Goal: Information Seeking & Learning: Learn about a topic

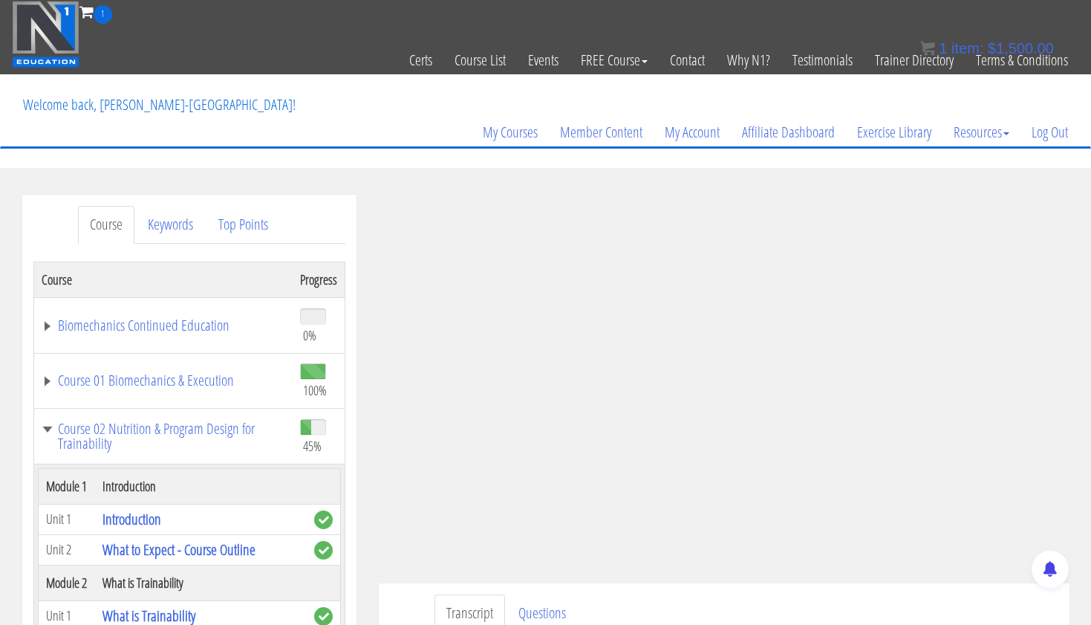
scroll to position [3457, 0]
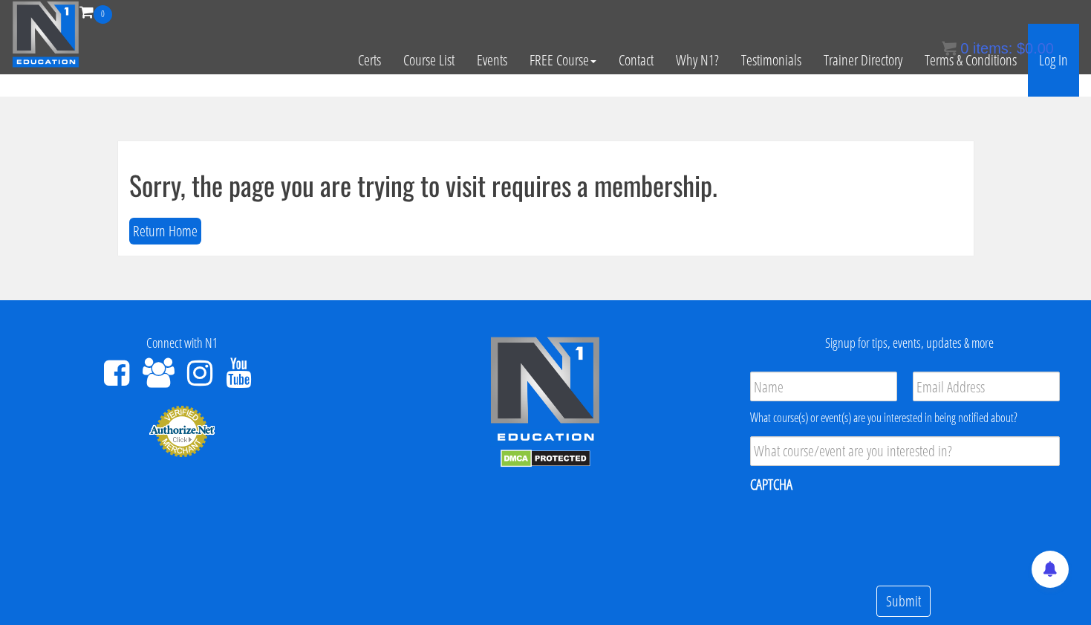
click at [1063, 60] on link "Log In" at bounding box center [1053, 60] width 51 height 73
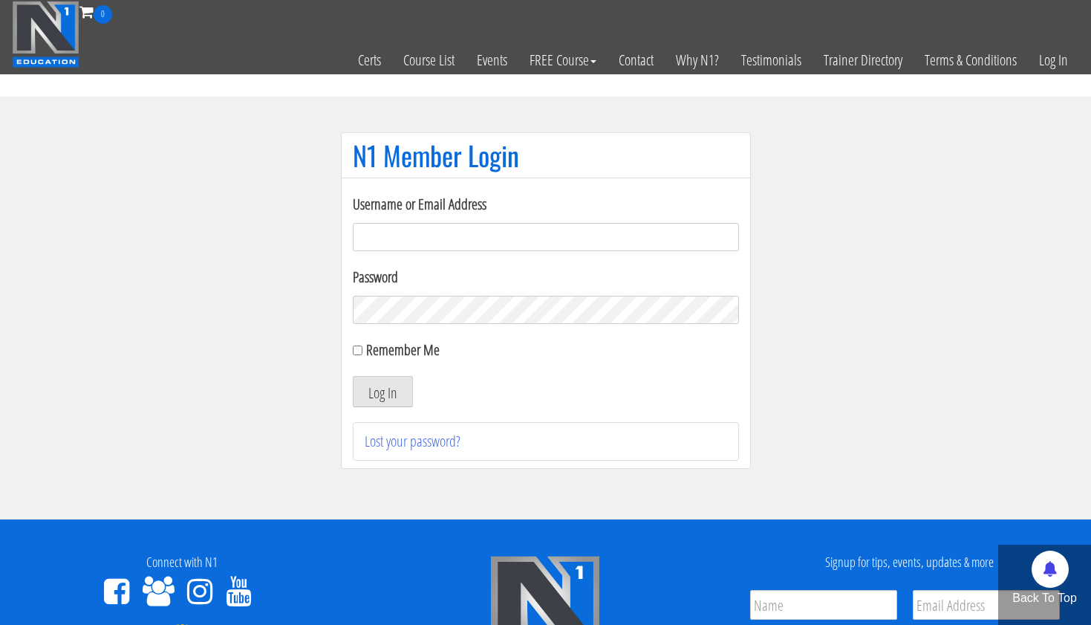
type input "[EMAIL_ADDRESS][DOMAIN_NAME]"
click at [382, 392] on button "Log In" at bounding box center [383, 391] width 60 height 31
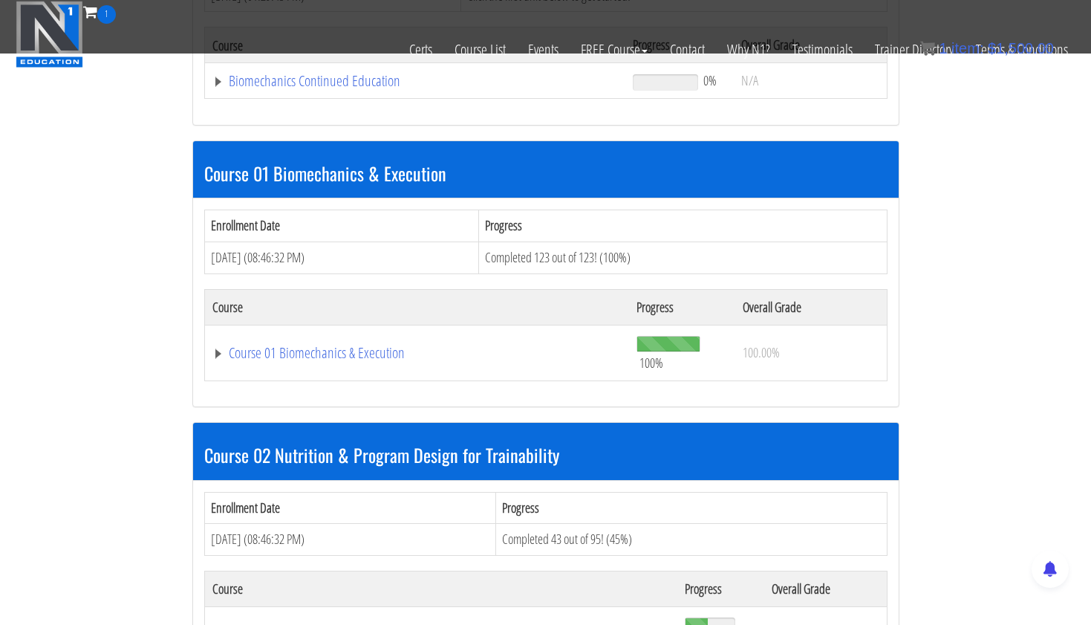
scroll to position [351, 0]
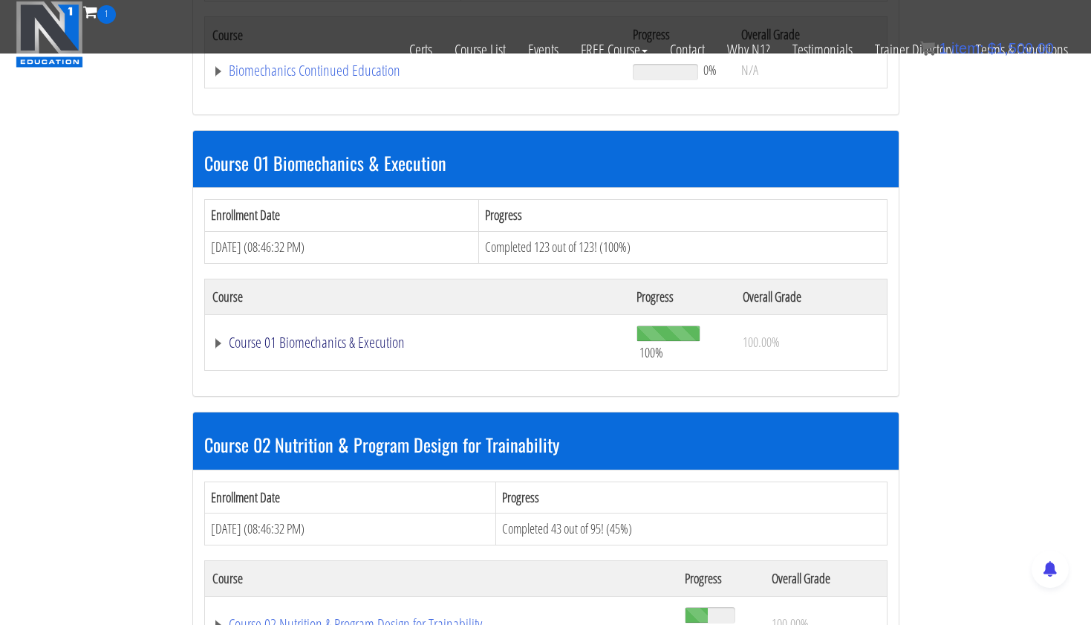
click at [334, 341] on link "Course 01 Biomechanics & Execution" at bounding box center [417, 342] width 410 height 15
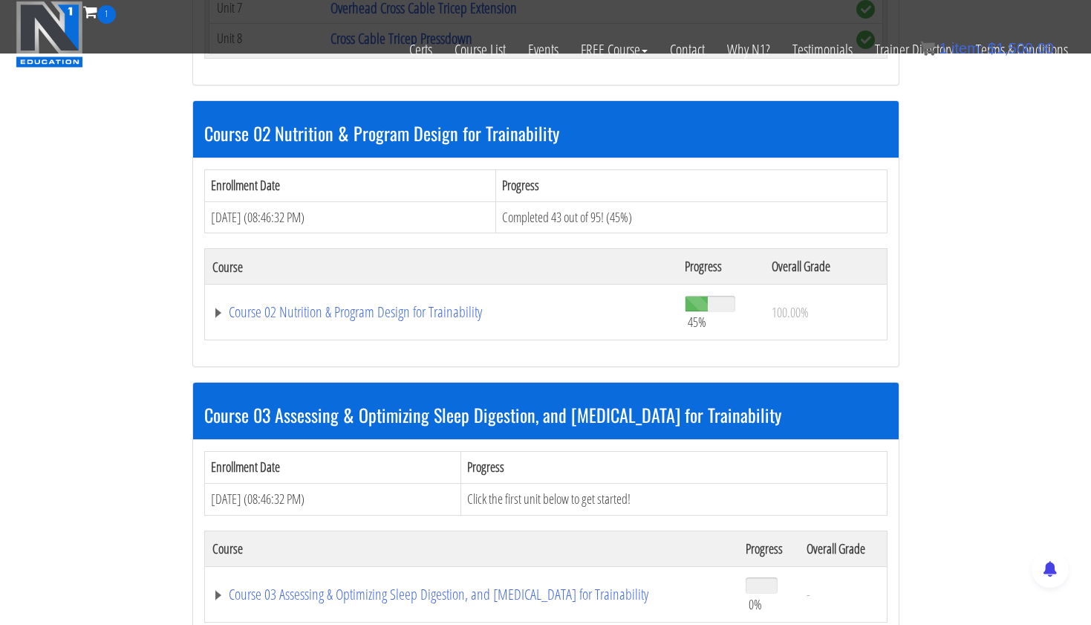
scroll to position [5099, 0]
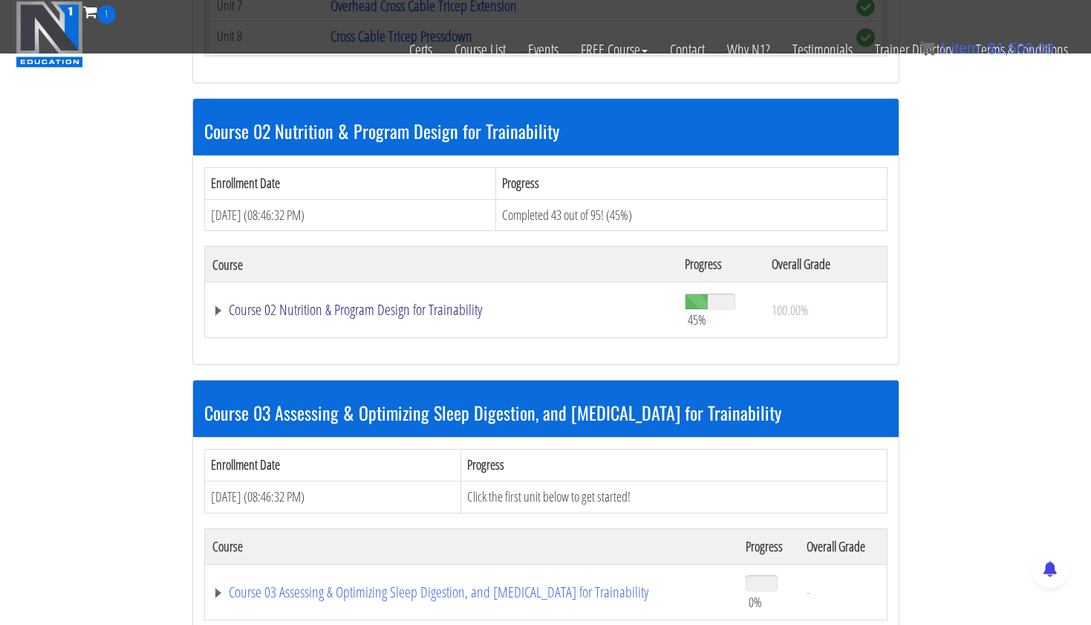
click at [442, 308] on link "Course 02 Nutrition & Program Design for Trainability" at bounding box center [441, 309] width 458 height 15
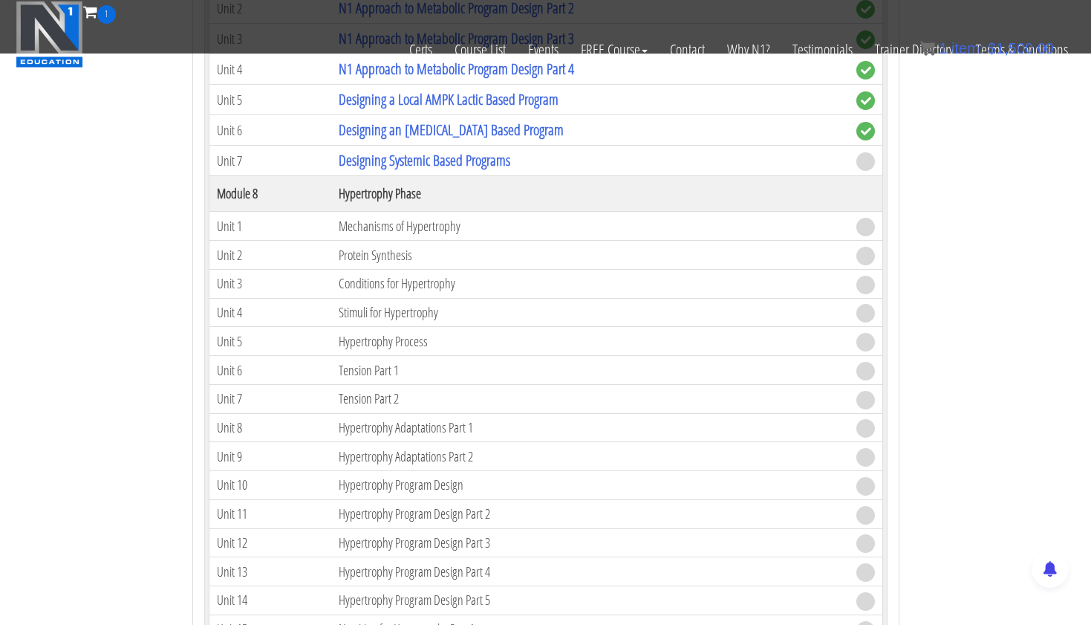
scroll to position [6845, 0]
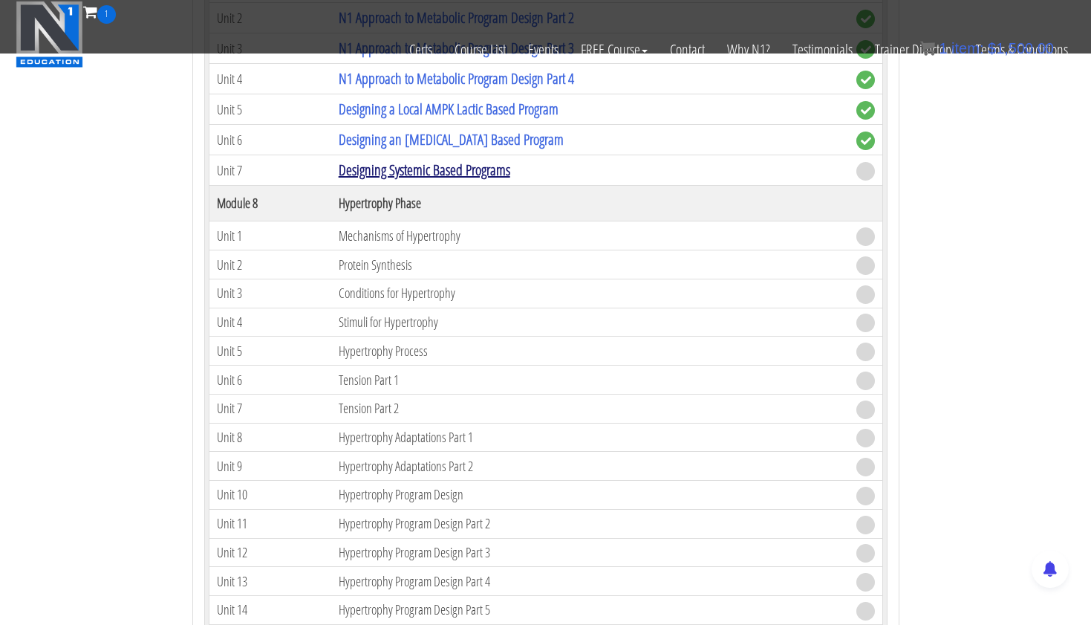
click at [490, 167] on link "Designing Systemic Based Programs" at bounding box center [425, 170] width 172 height 20
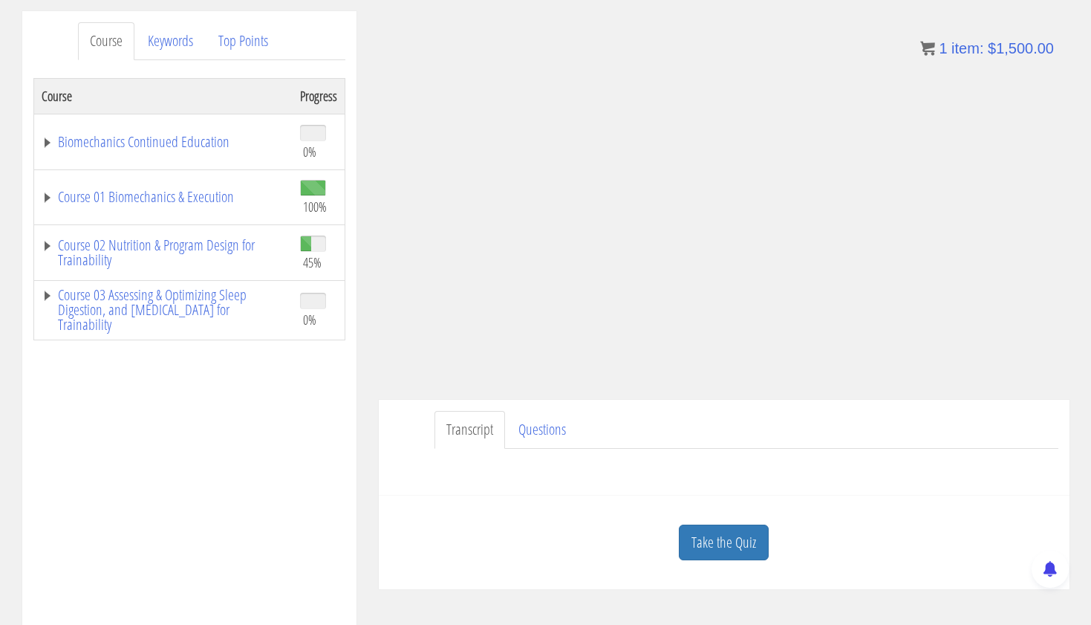
scroll to position [188, 0]
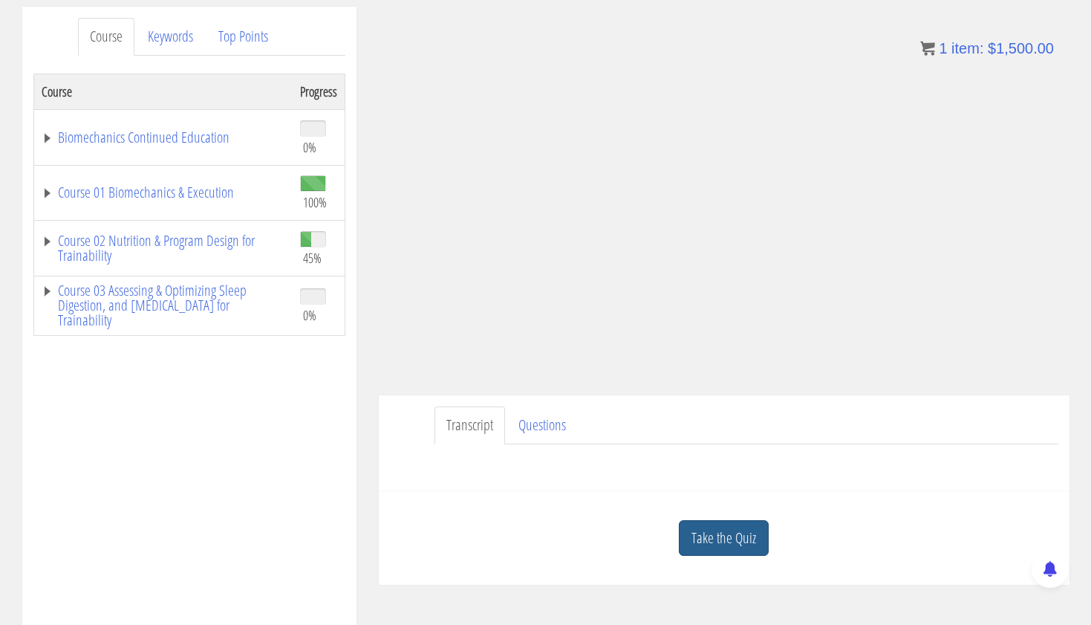
click at [733, 527] on link "Take the Quiz" at bounding box center [724, 538] width 90 height 36
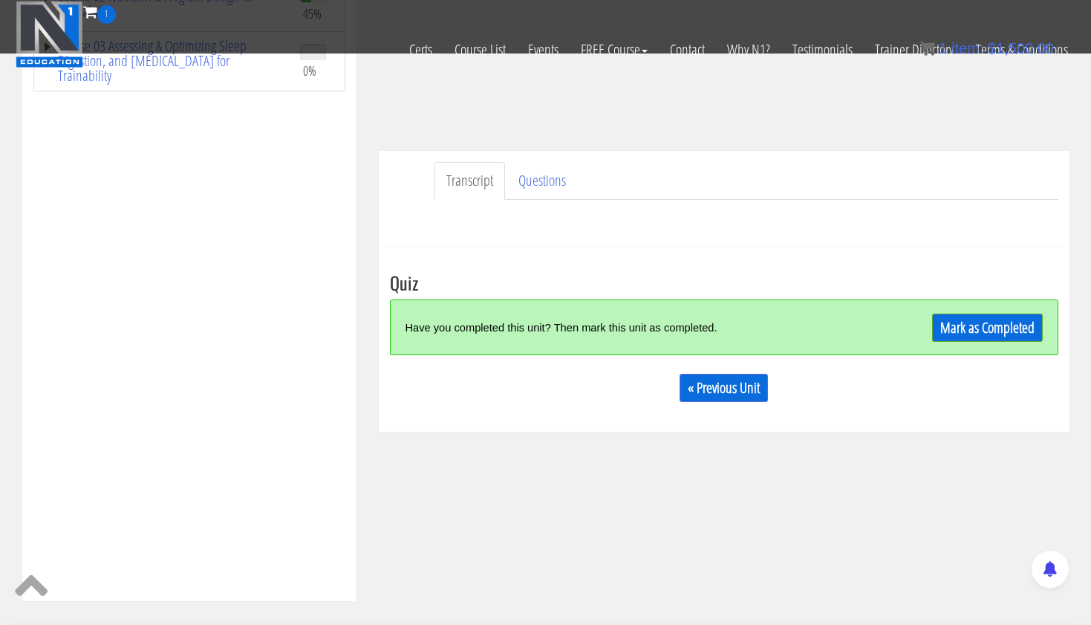
scroll to position [358, 0]
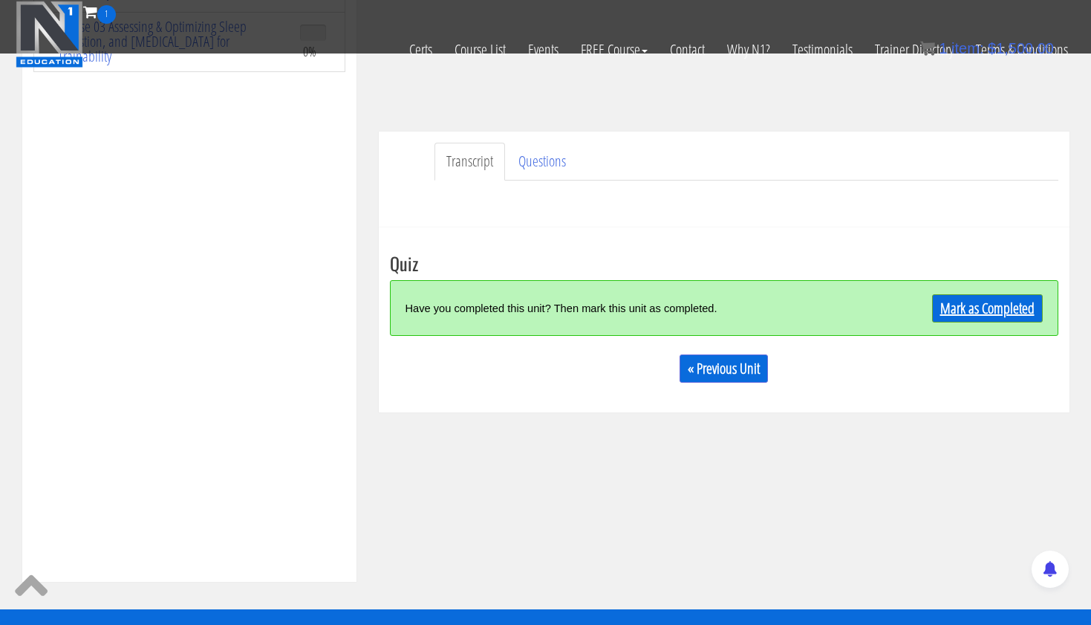
click at [957, 302] on link "Mark as Completed" at bounding box center [987, 308] width 111 height 28
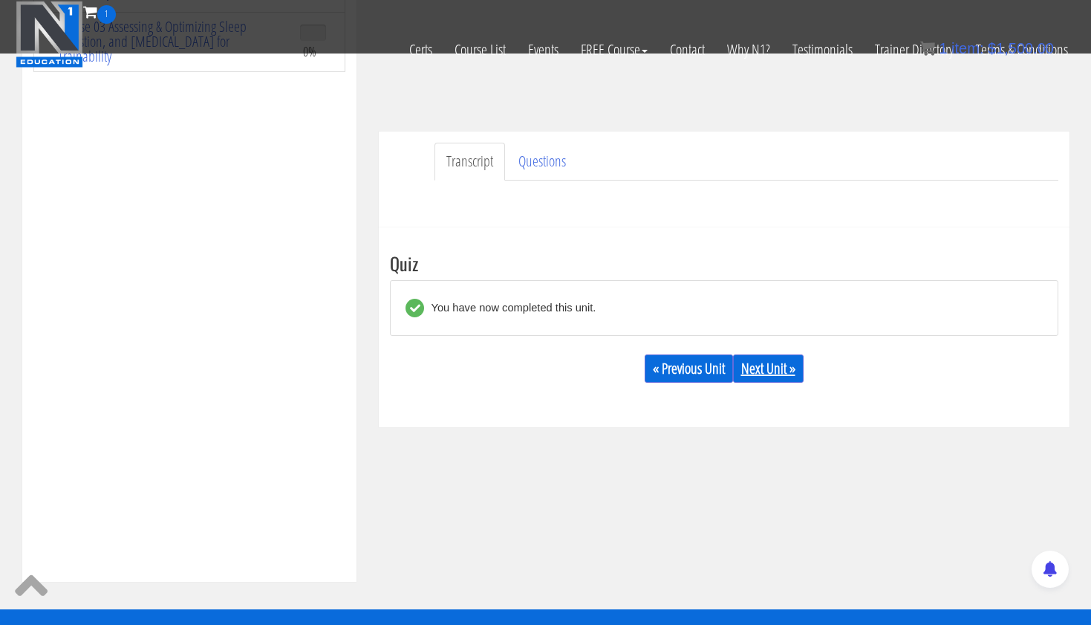
click at [767, 365] on link "Next Unit »" at bounding box center [768, 368] width 71 height 28
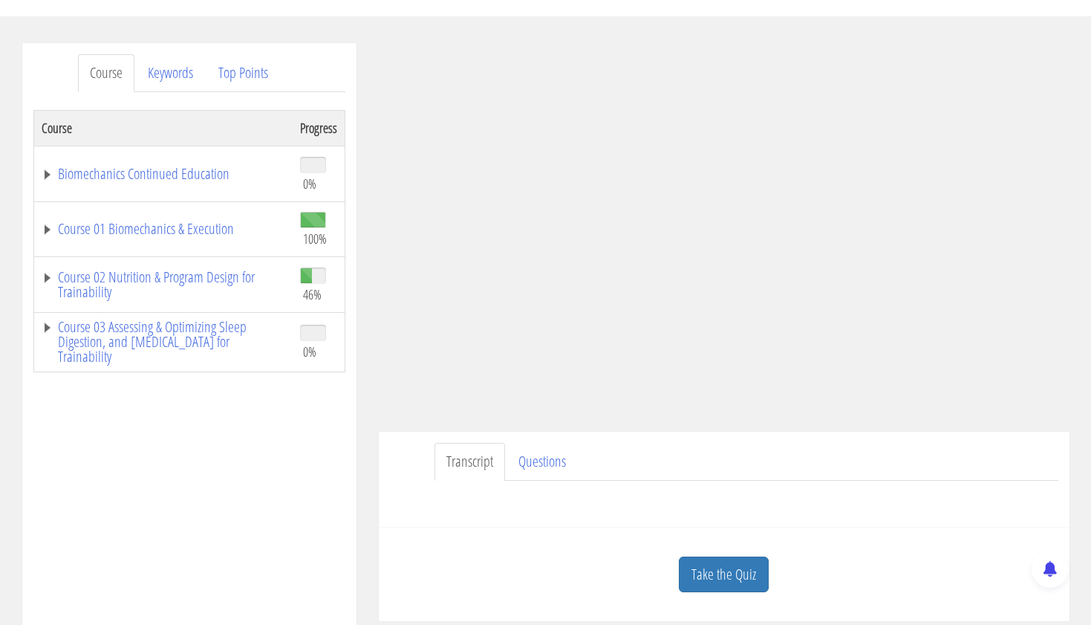
scroll to position [163, 0]
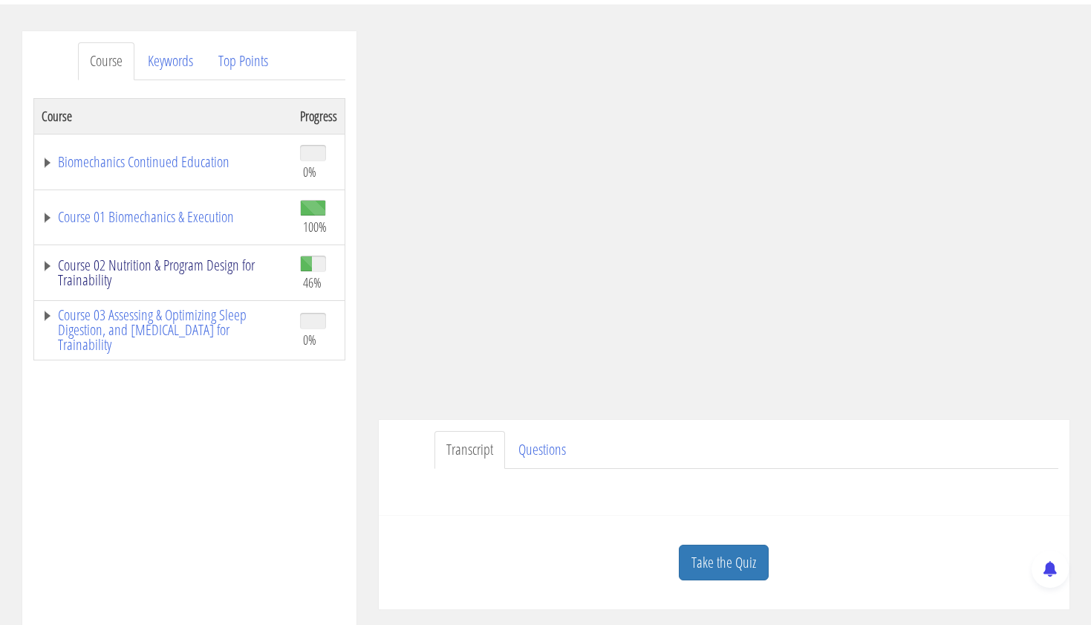
click at [191, 260] on link "Course 02 Nutrition & Program Design for Trainability" at bounding box center [164, 273] width 244 height 30
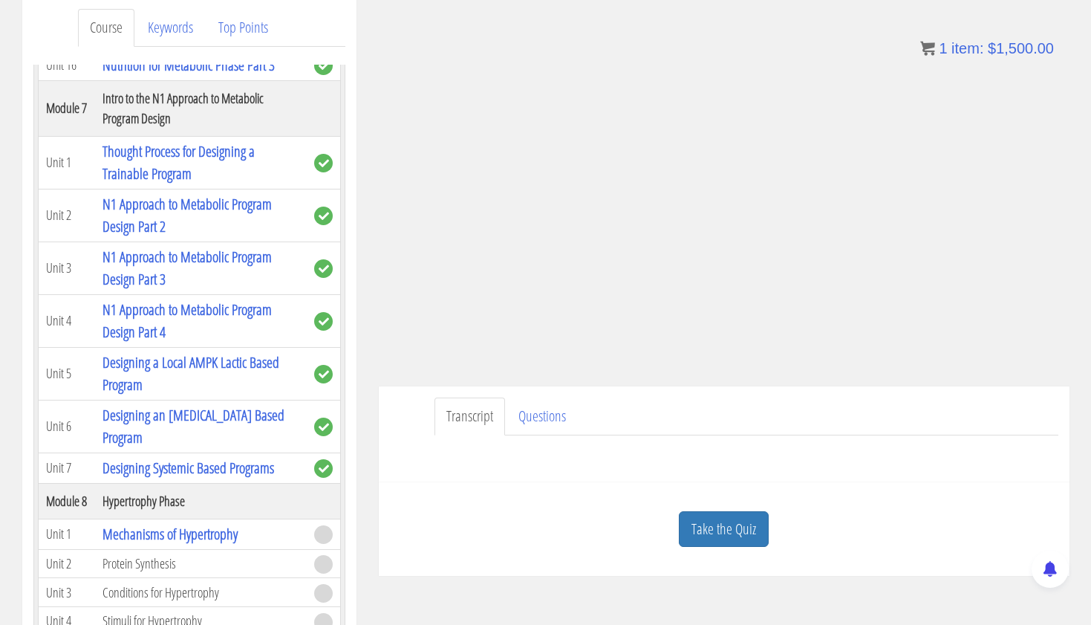
scroll to position [201, 0]
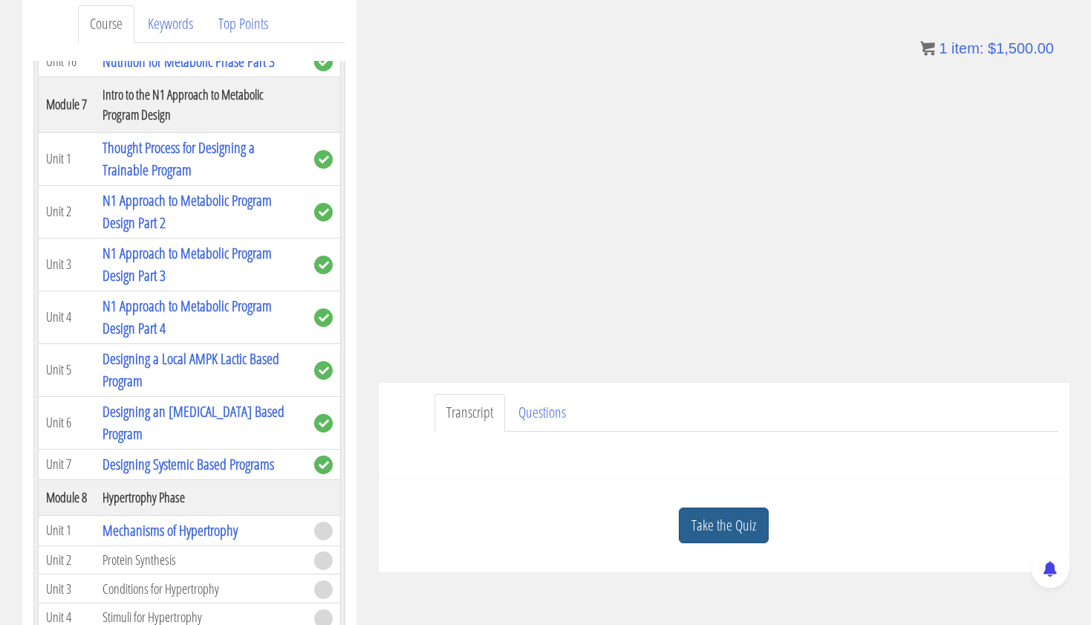
click at [746, 527] on link "Take the Quiz" at bounding box center [724, 525] width 90 height 36
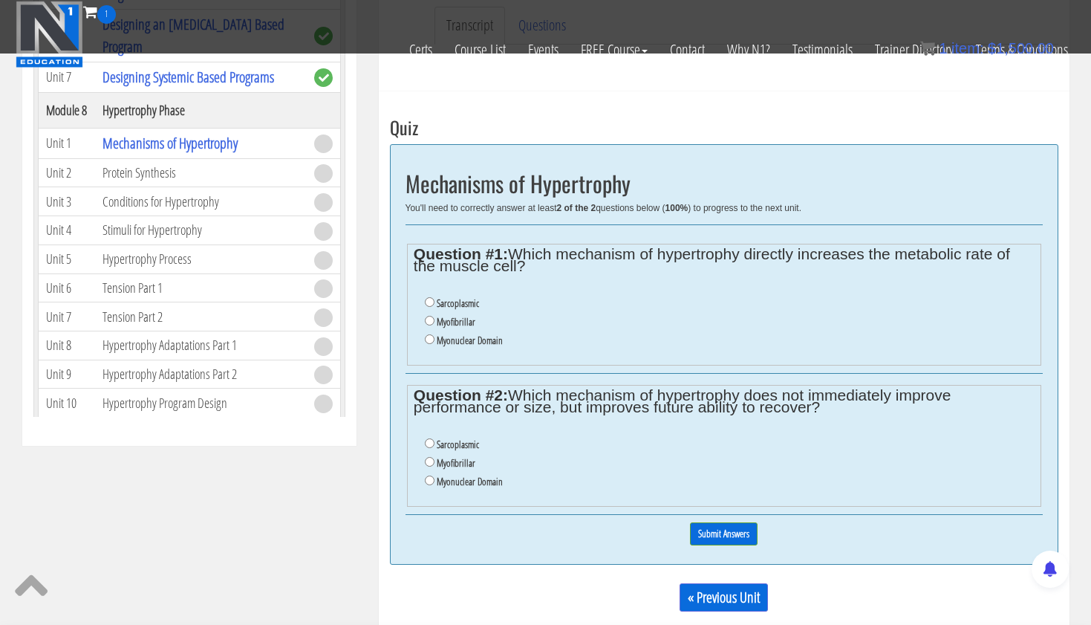
scroll to position [496, 0]
click at [429, 299] on input "Sarcoplasmic" at bounding box center [430, 301] width 10 height 10
radio input "true"
click at [430, 455] on input "Myofibrillar" at bounding box center [430, 460] width 10 height 10
radio input "true"
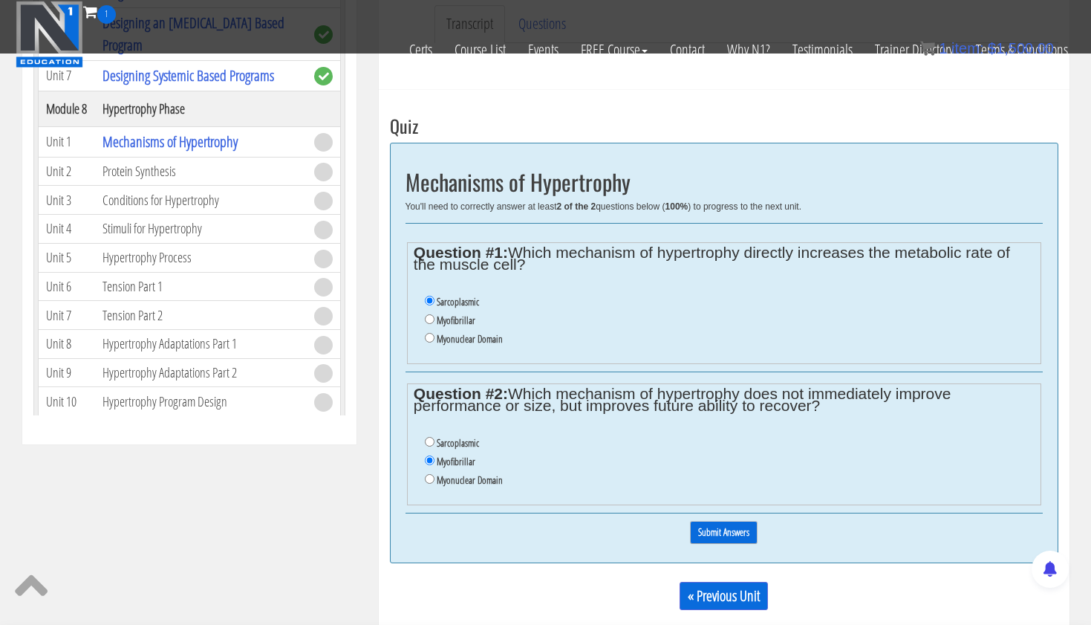
click at [727, 521] on input "Submit Answers" at bounding box center [724, 532] width 68 height 23
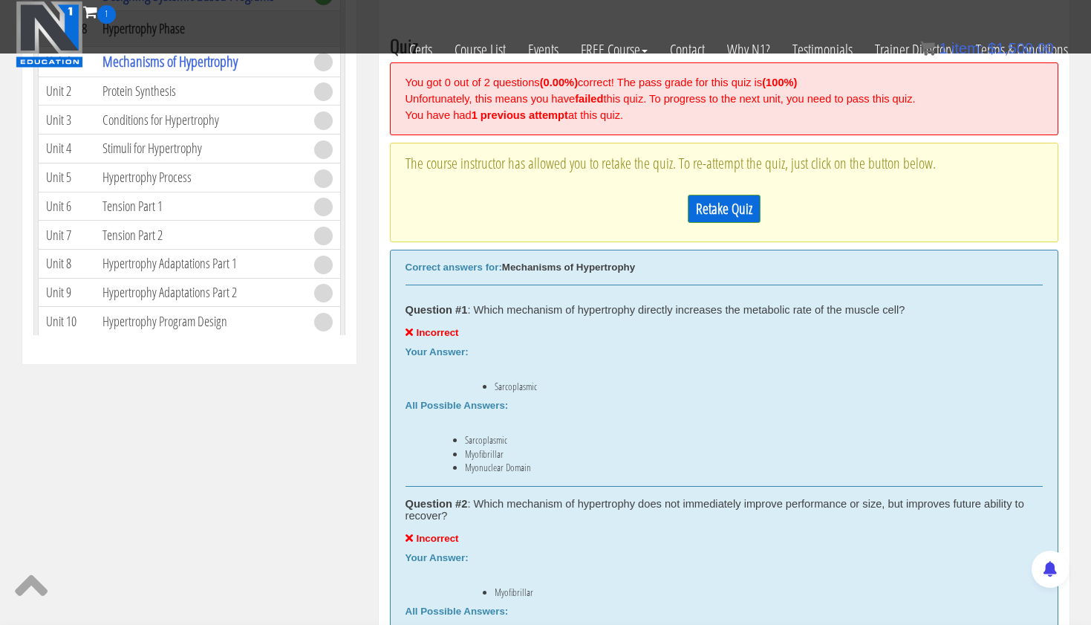
scroll to position [572, 0]
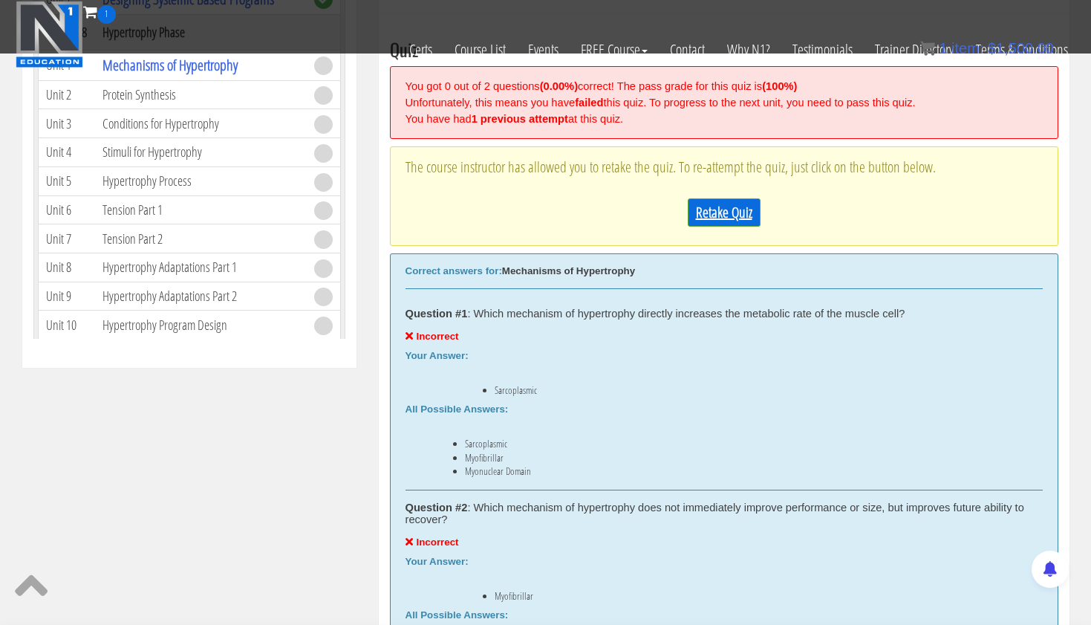
click at [733, 215] on link "Retake Quiz" at bounding box center [724, 212] width 73 height 28
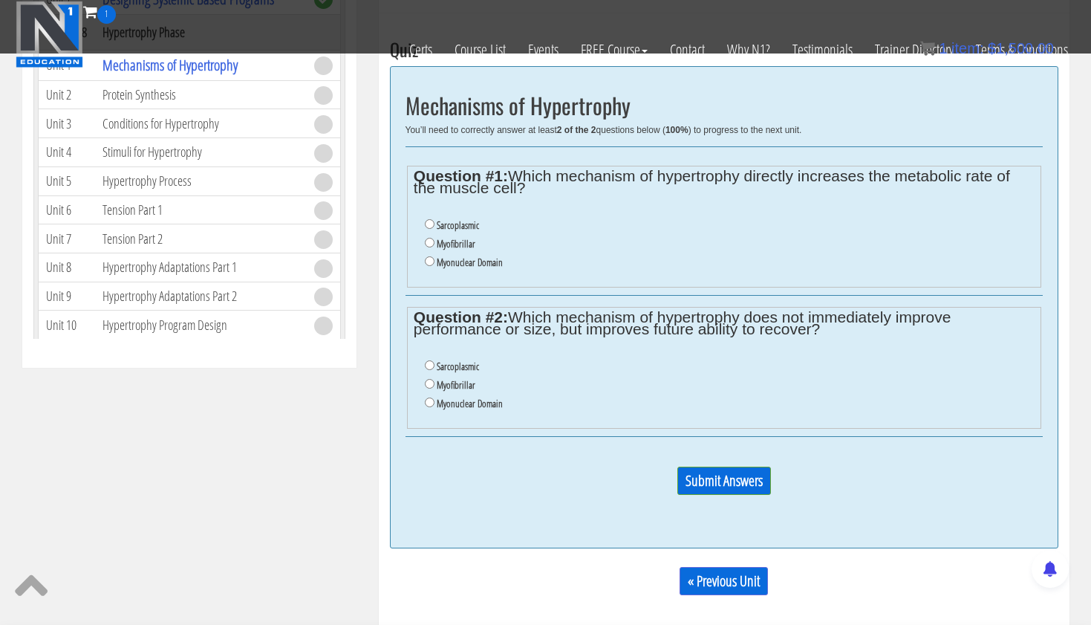
click at [427, 239] on input "Myofibrillar" at bounding box center [430, 243] width 10 height 10
radio input "true"
click at [423, 356] on ul "Sarcoplasmic Myofibrillar Myonuclear Domain" at bounding box center [724, 385] width 620 height 71
click at [430, 360] on input "Sarcoplasmic" at bounding box center [430, 365] width 10 height 10
radio input "true"
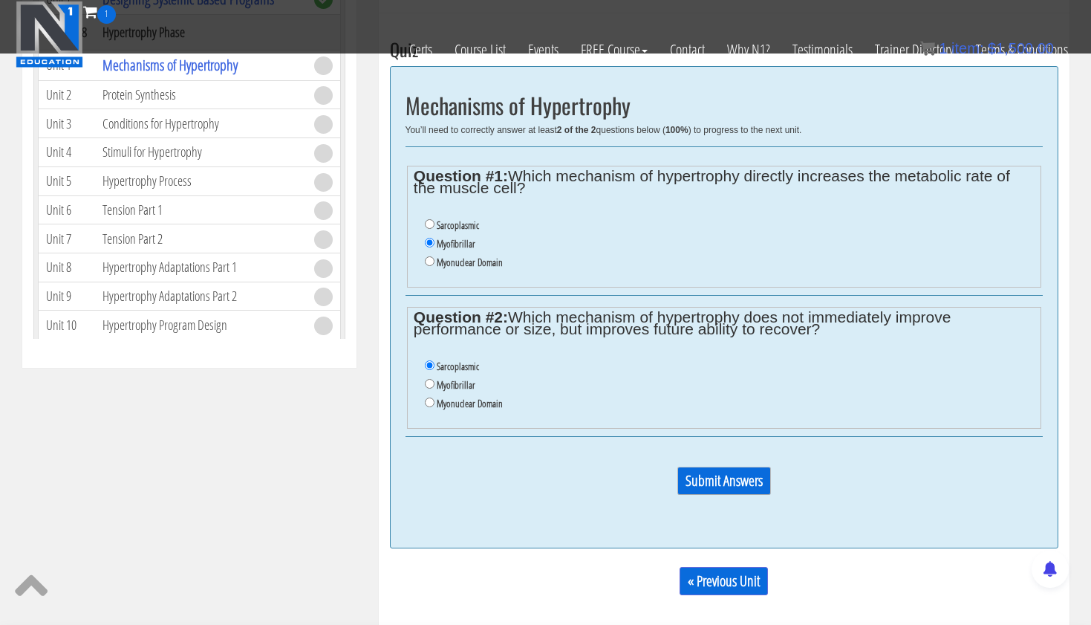
click at [711, 467] on input "Submit Answers" at bounding box center [725, 481] width 94 height 28
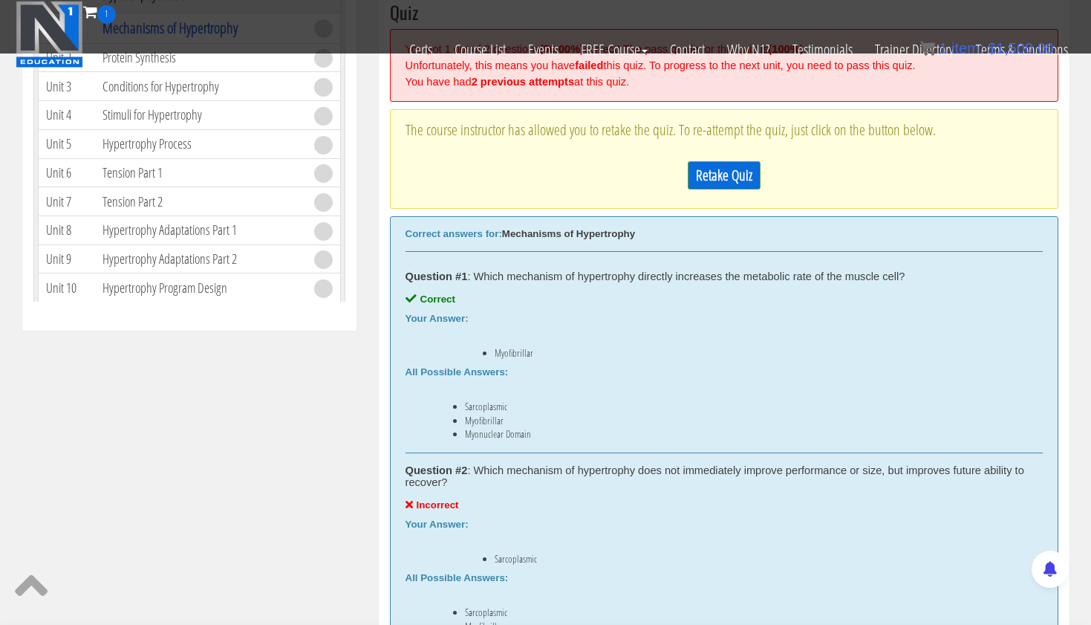
scroll to position [608, 0]
click at [722, 171] on link "Retake Quiz" at bounding box center [724, 177] width 73 height 28
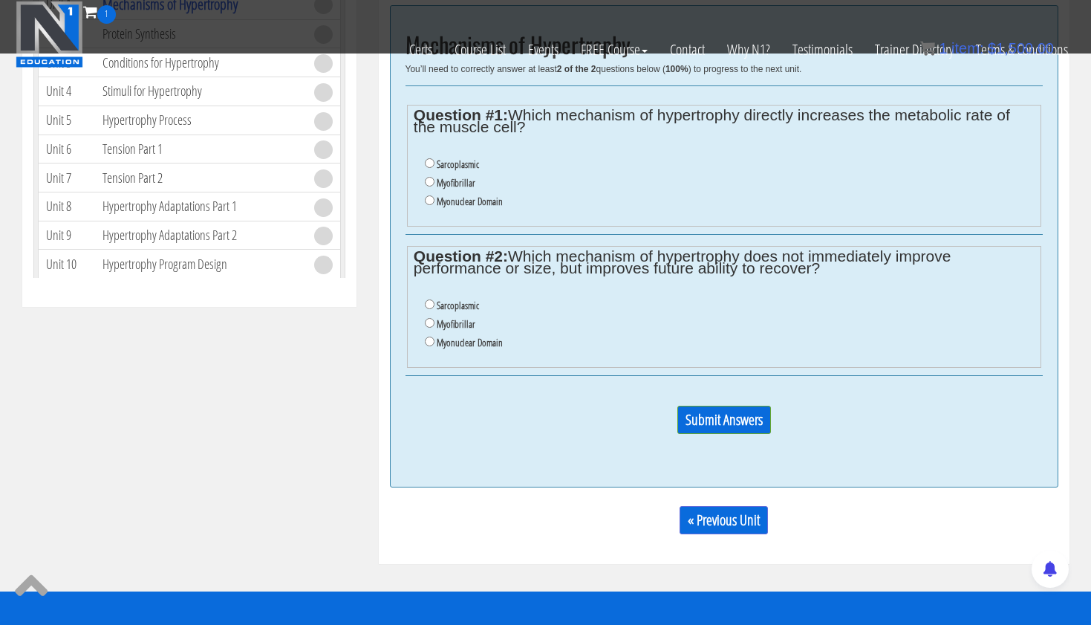
scroll to position [642, 0]
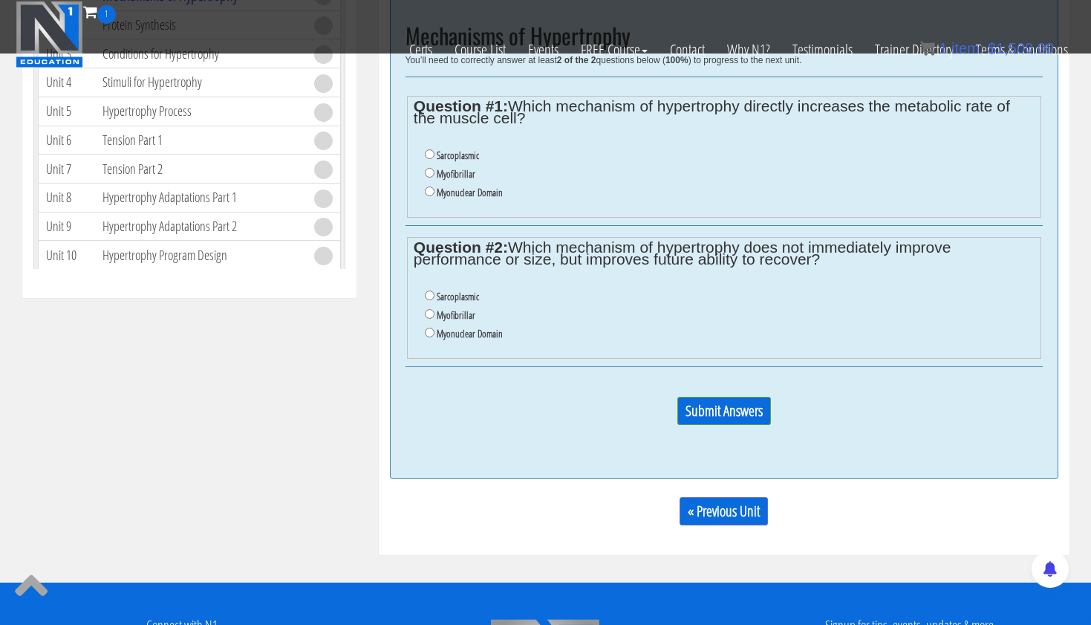
click at [441, 172] on label "Myofibrillar" at bounding box center [456, 174] width 39 height 12
click at [435, 172] on input "Myofibrillar" at bounding box center [430, 173] width 10 height 10
radio input "true"
click at [449, 328] on label "Myonuclear Domain" at bounding box center [470, 334] width 66 height 12
click at [435, 328] on input "Myonuclear Domain" at bounding box center [430, 333] width 10 height 10
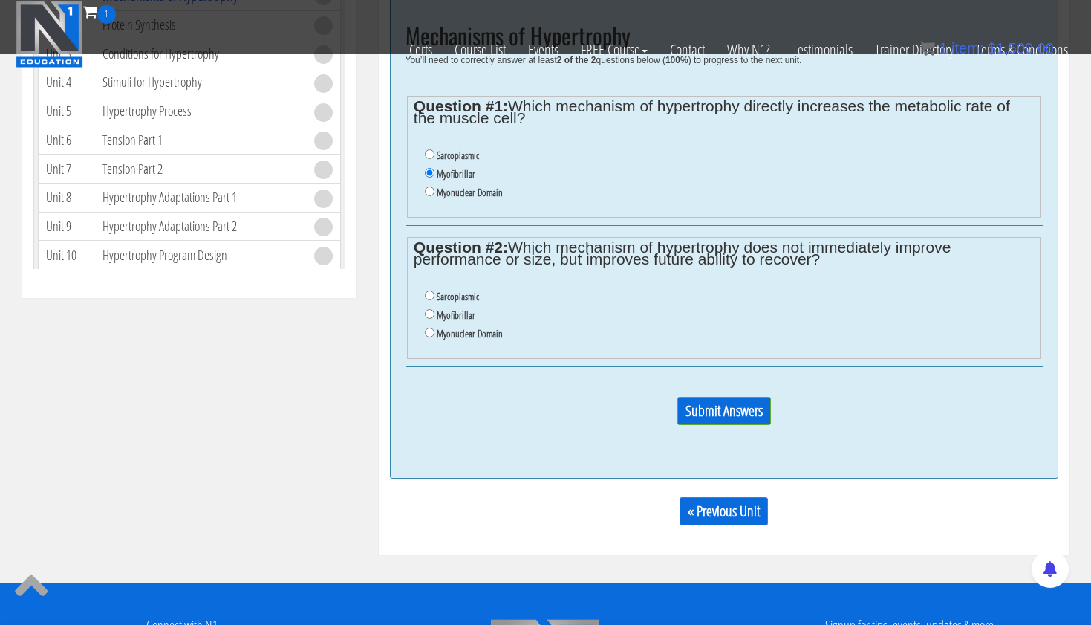
radio input "true"
click at [701, 397] on input "Submit Answers" at bounding box center [725, 411] width 94 height 28
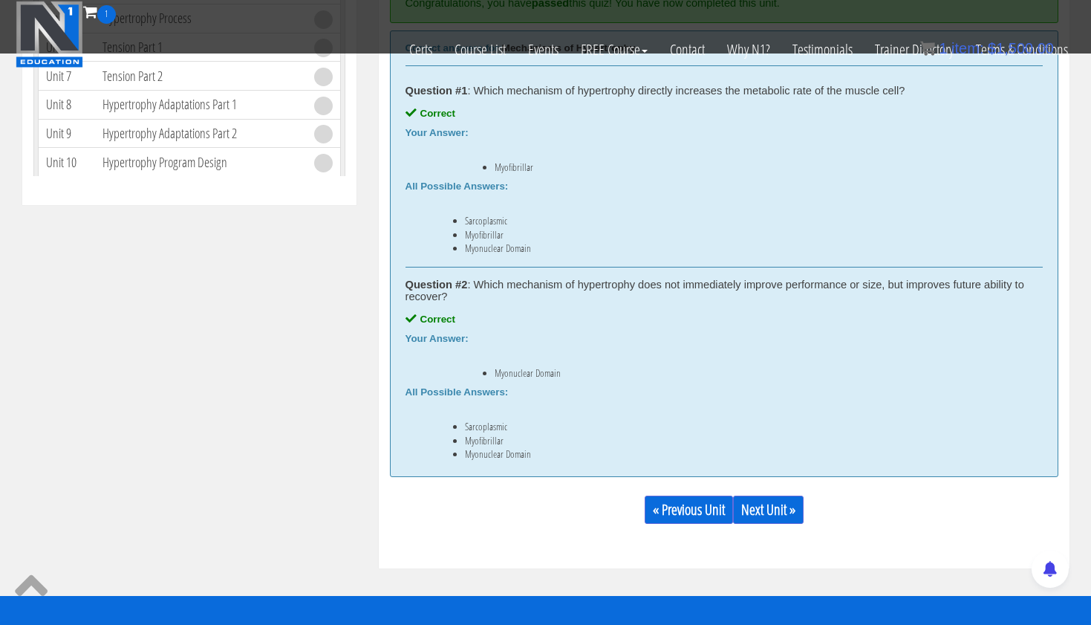
scroll to position [791, 0]
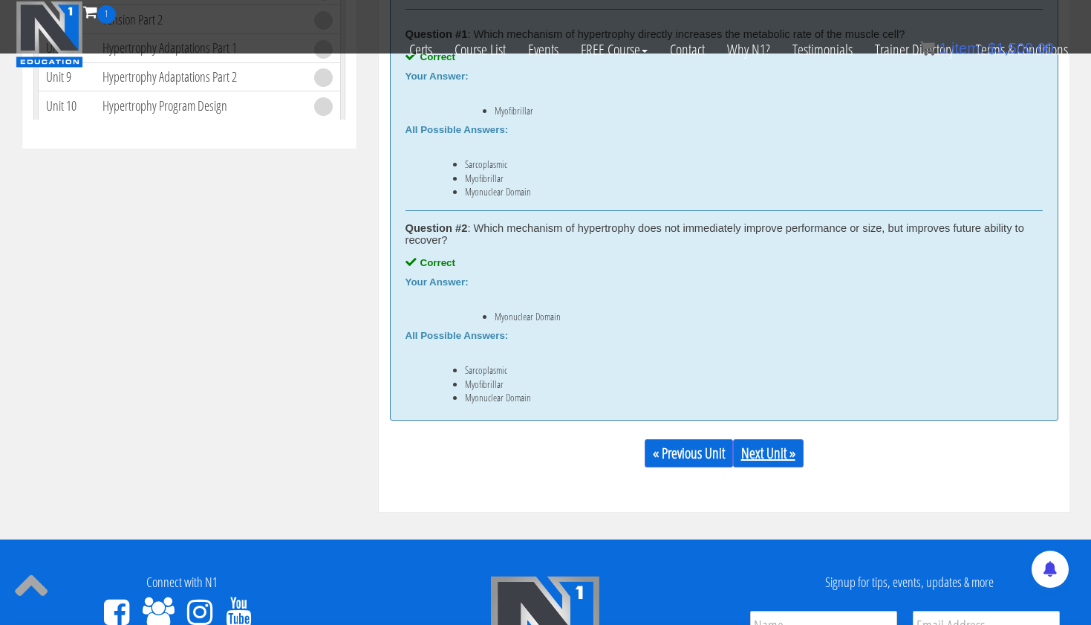
click at [784, 453] on link "Next Unit »" at bounding box center [768, 453] width 71 height 28
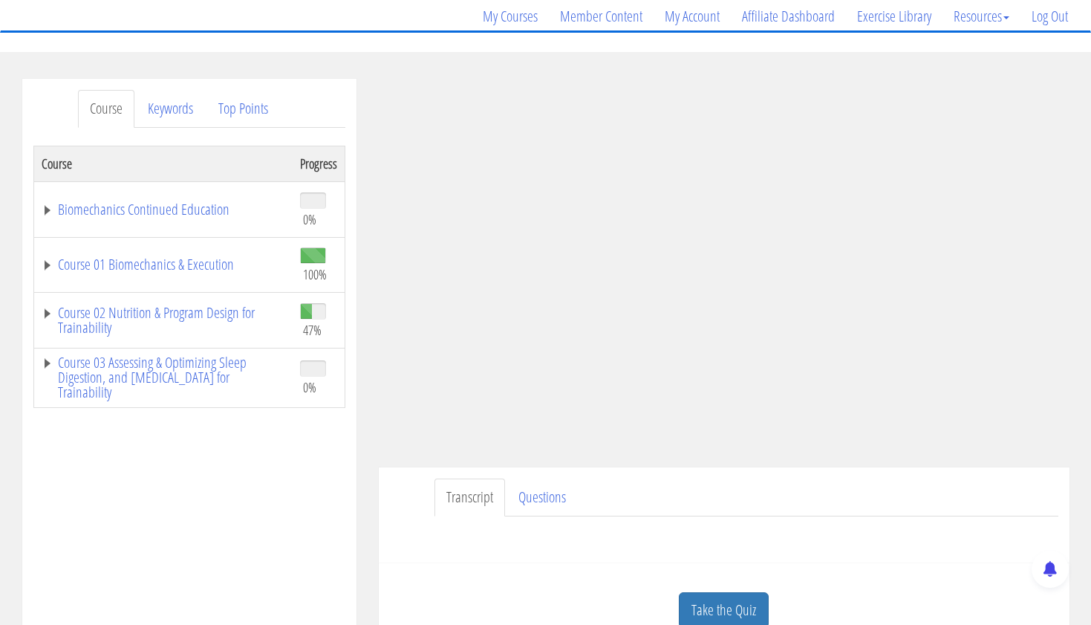
scroll to position [126, 0]
